Goal: Find specific page/section: Find specific page/section

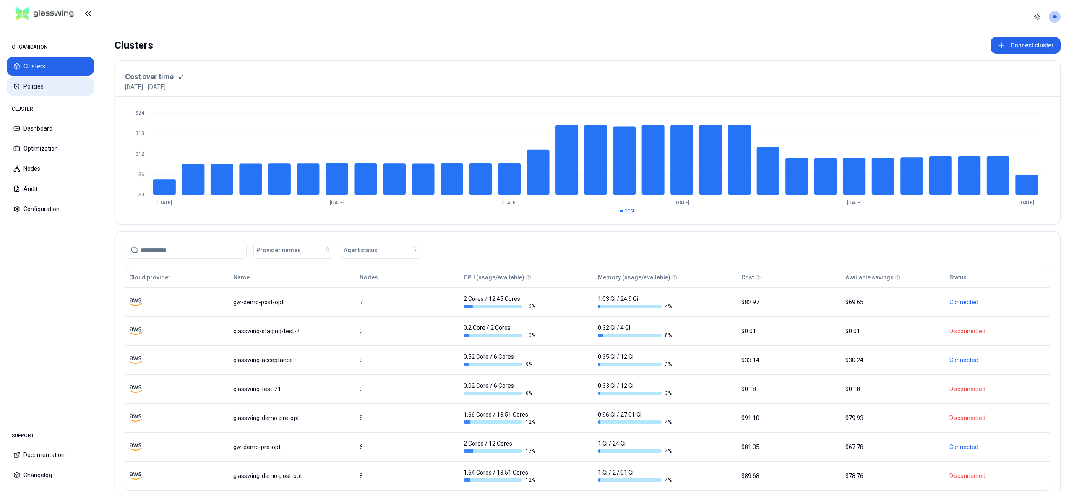
click at [55, 76] on div "ORGANISATION Clusters Policies" at bounding box center [50, 67] width 87 height 57
